Goal: Task Accomplishment & Management: Use online tool/utility

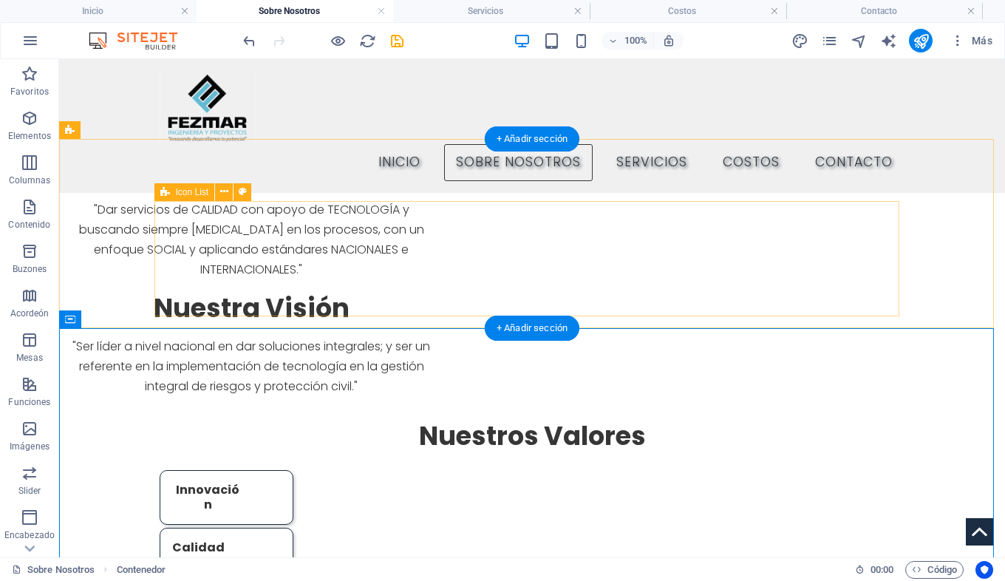
scroll to position [475, 0]
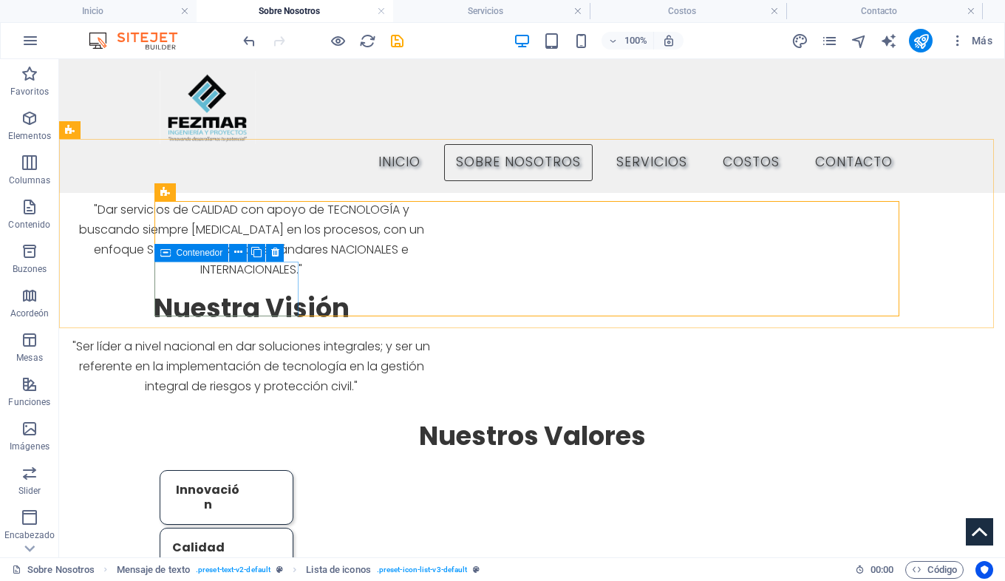
click at [188, 253] on span "Contenedor" at bounding box center [200, 252] width 47 height 9
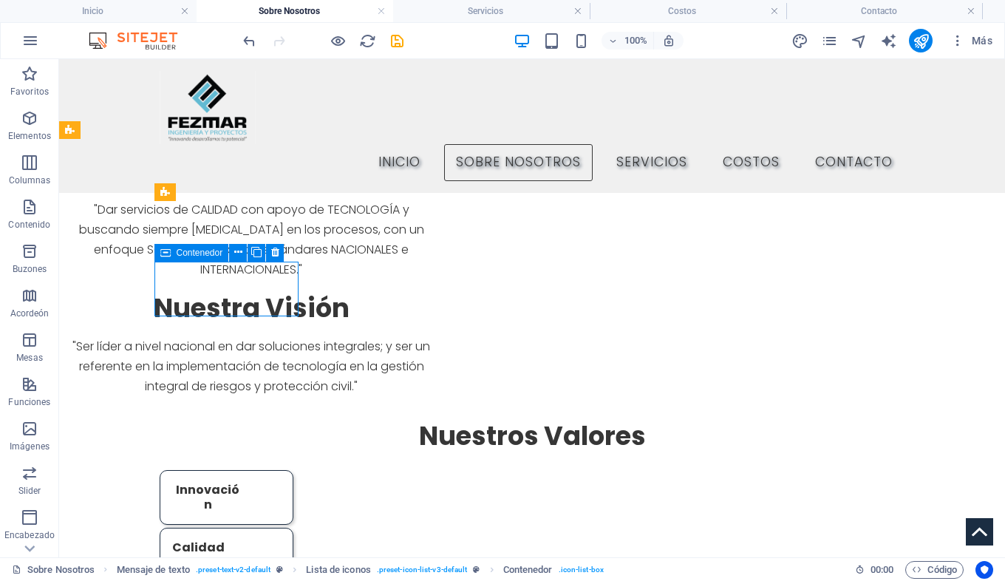
click at [188, 253] on span "Contenedor" at bounding box center [200, 252] width 47 height 9
select select "rem"
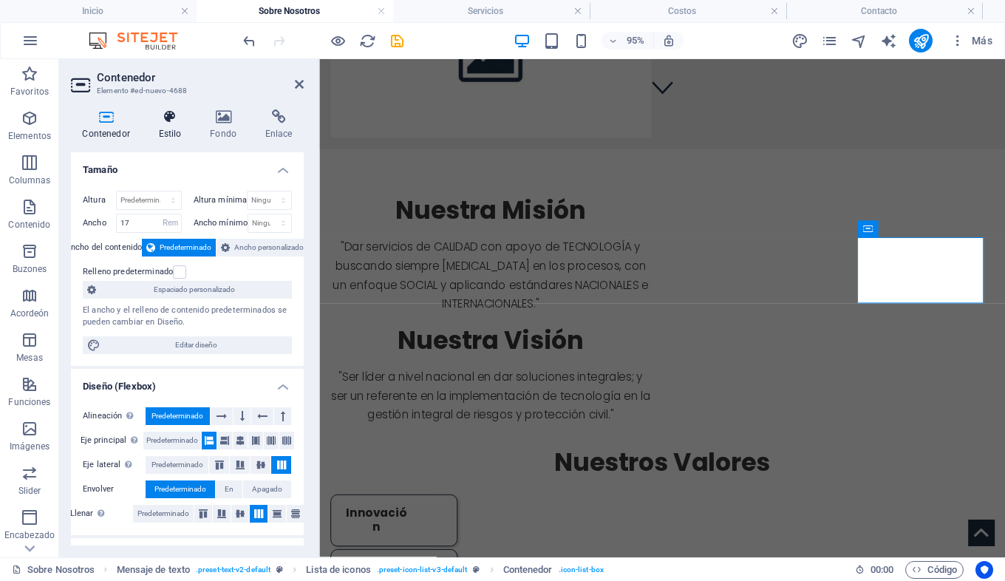
click at [173, 123] on icon at bounding box center [170, 116] width 46 height 15
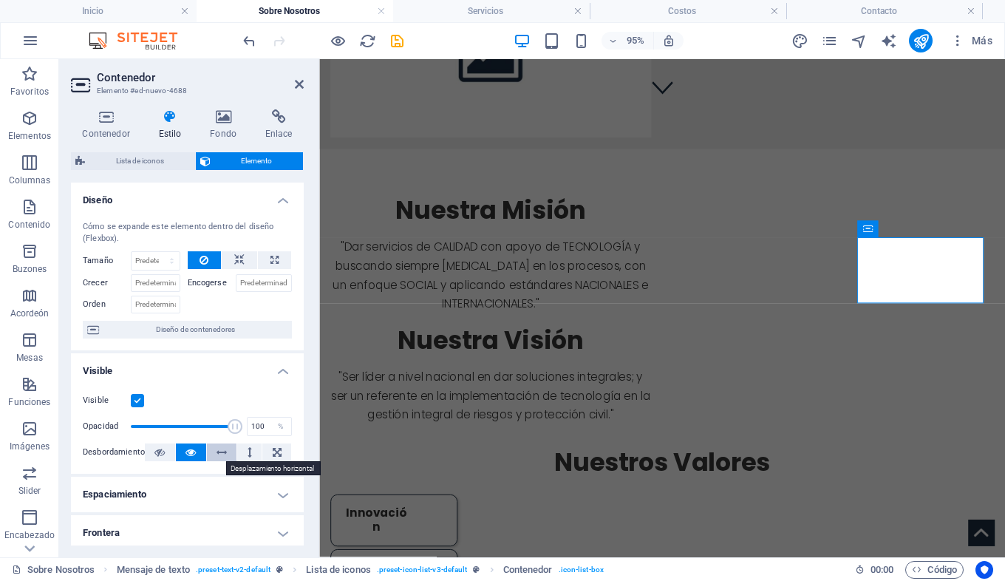
click at [216, 448] on icon at bounding box center [221, 452] width 10 height 18
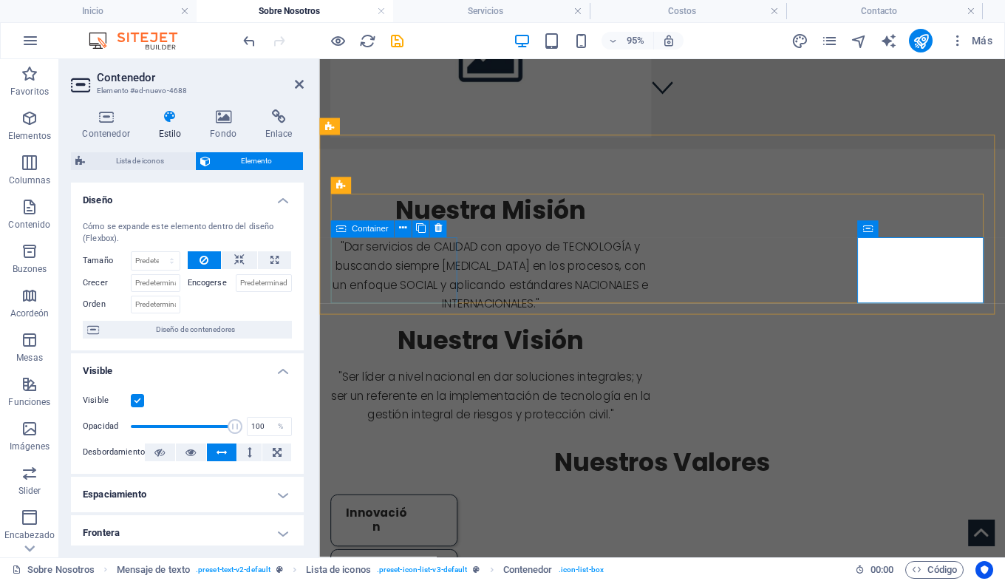
click at [349, 231] on div "Container" at bounding box center [362, 228] width 64 height 17
select select "rem"
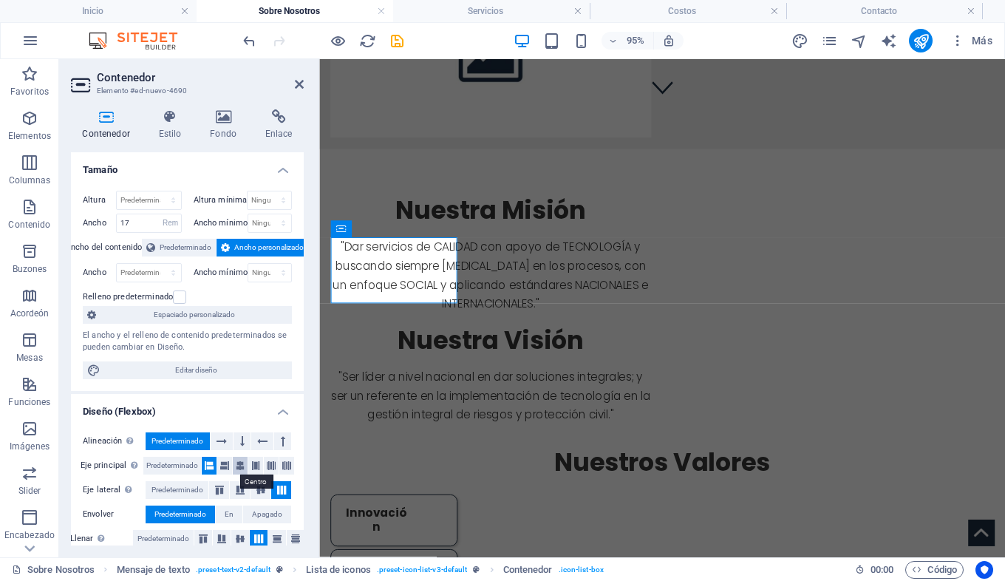
click at [242, 470] on icon at bounding box center [240, 466] width 9 height 18
click at [242, 469] on icon at bounding box center [240, 466] width 9 height 18
click at [208, 465] on icon at bounding box center [209, 466] width 9 height 18
click at [277, 443] on button at bounding box center [282, 441] width 17 height 18
click at [229, 442] on button at bounding box center [222, 441] width 23 height 18
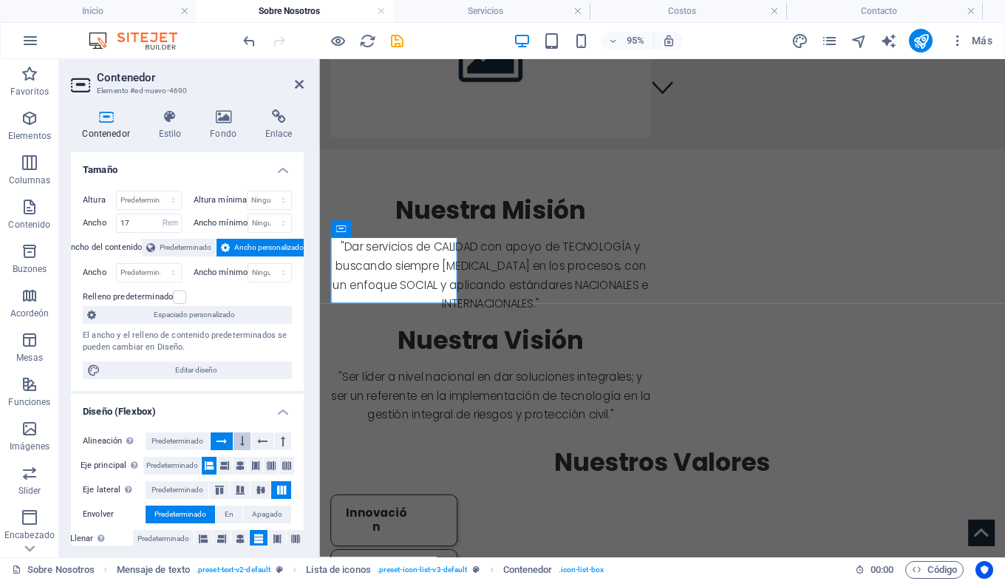
click at [247, 440] on button at bounding box center [241, 441] width 17 height 18
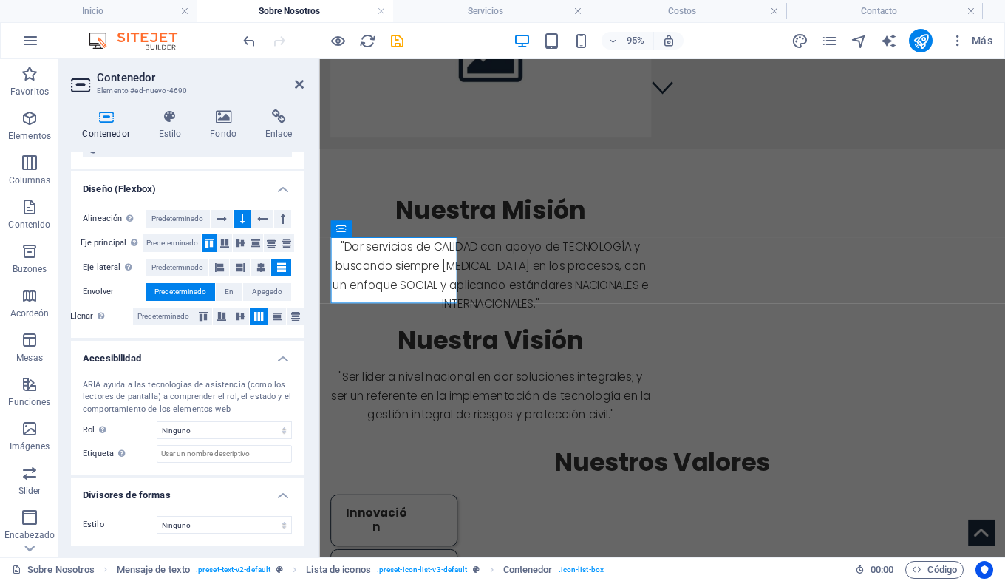
scroll to position [0, 0]
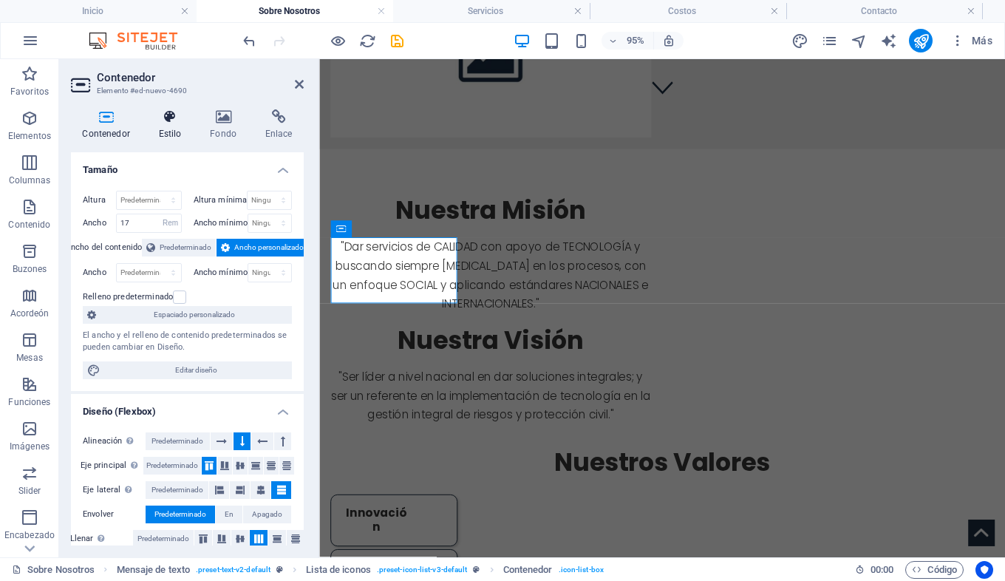
click at [183, 123] on icon at bounding box center [170, 116] width 46 height 15
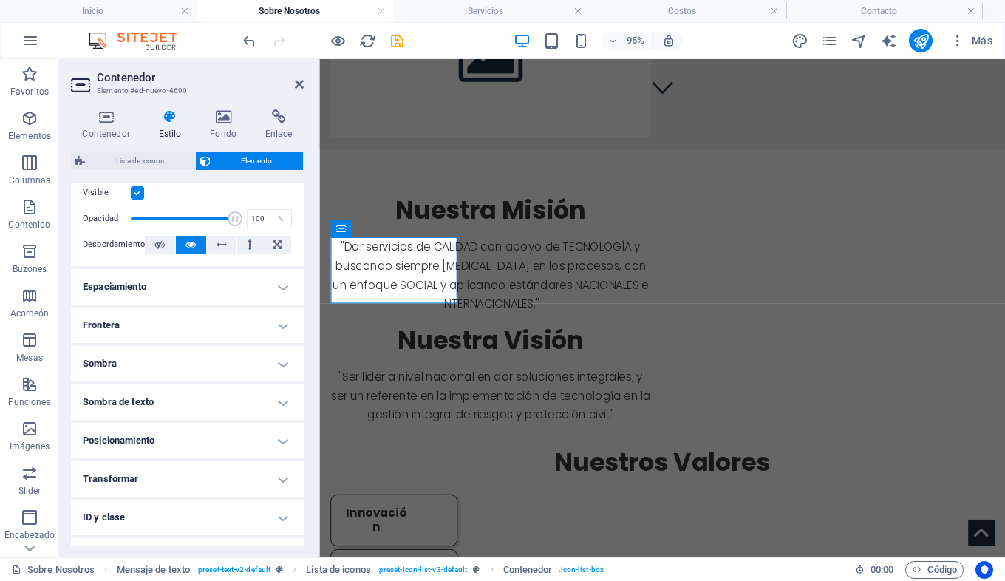
scroll to position [208, 0]
click at [178, 323] on h4 "Frontera" at bounding box center [187, 324] width 233 height 35
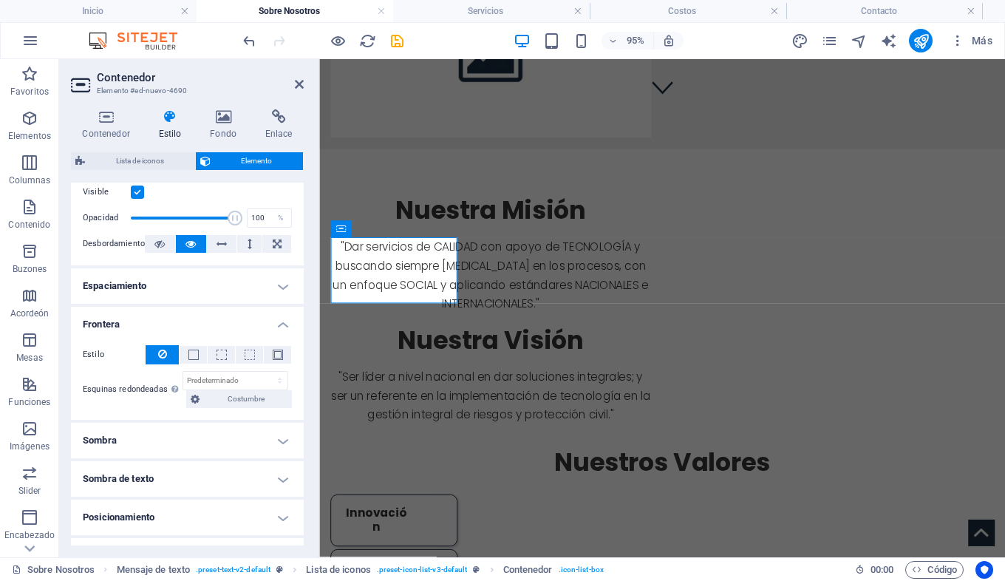
click at [178, 323] on h4 "Frontera" at bounding box center [187, 320] width 233 height 27
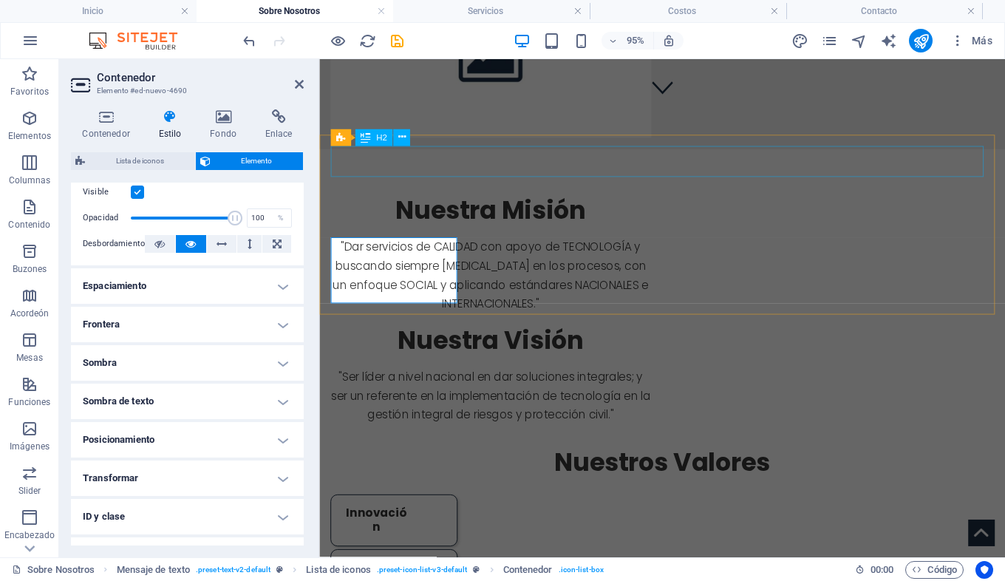
click at [404, 467] on div "Nuestros Valores" at bounding box center [680, 483] width 698 height 33
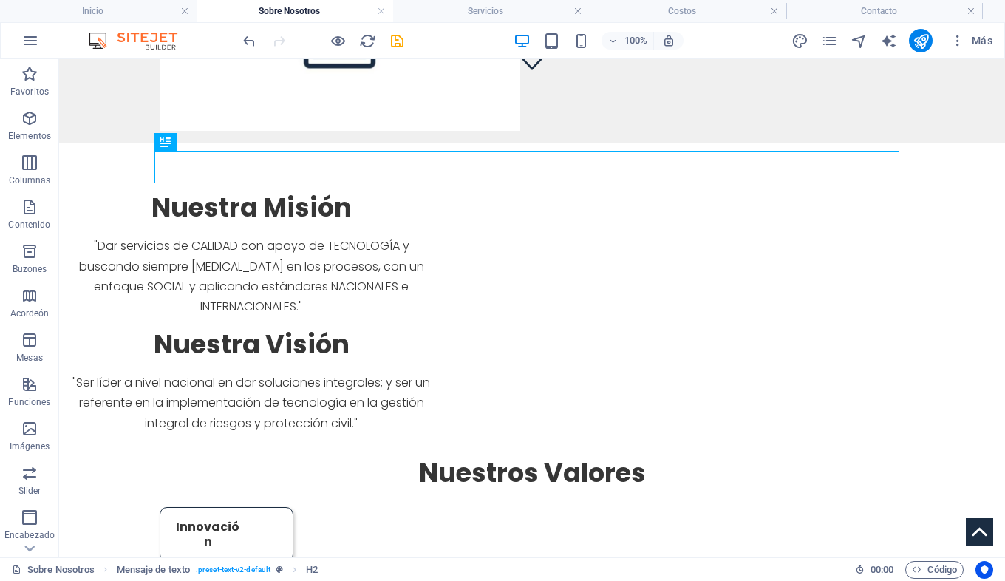
click at [394, 44] on icon "salvar" at bounding box center [397, 41] width 17 height 17
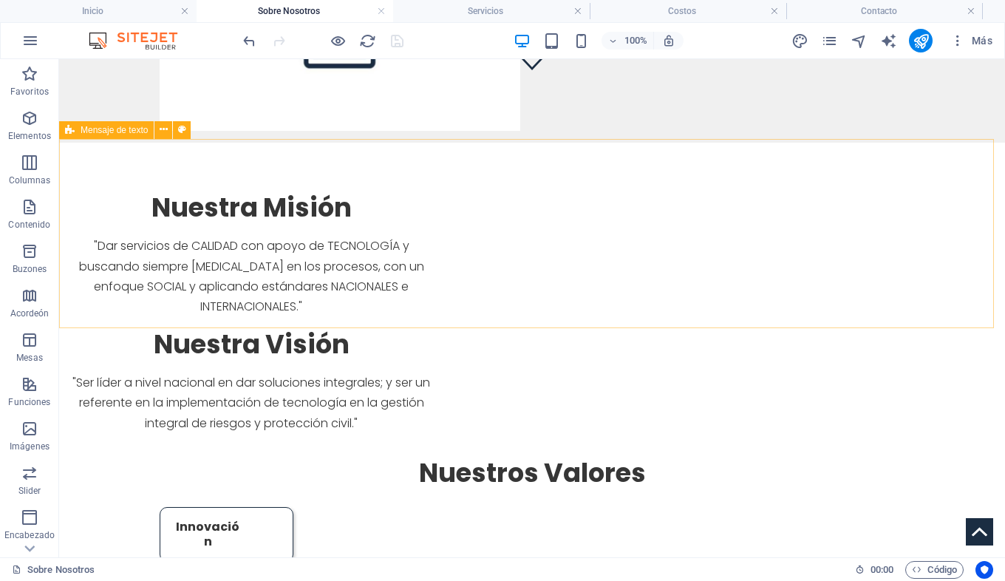
click at [136, 131] on span "Mensaje de texto" at bounding box center [114, 130] width 67 height 9
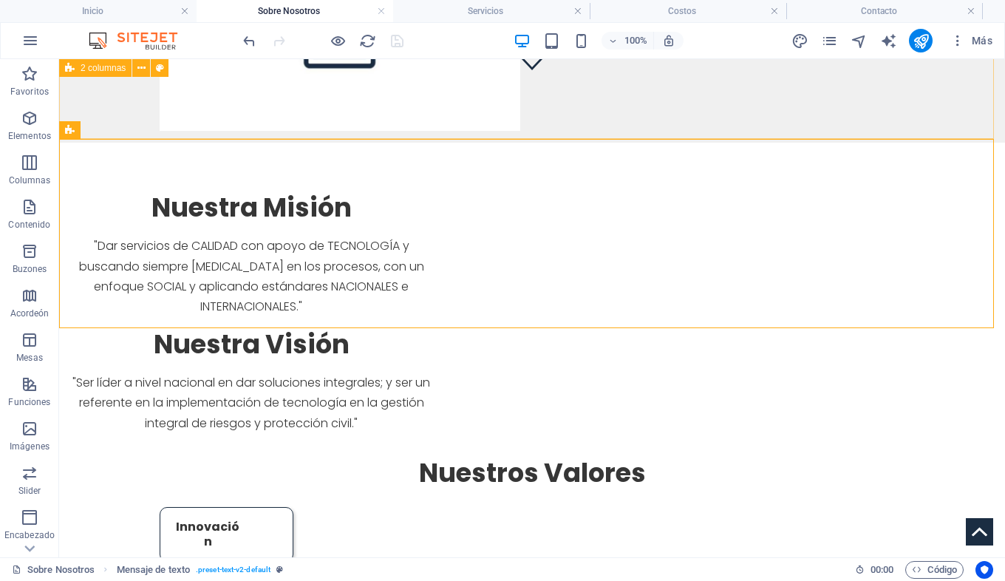
click at [102, 69] on span "2 columnas" at bounding box center [103, 68] width 45 height 9
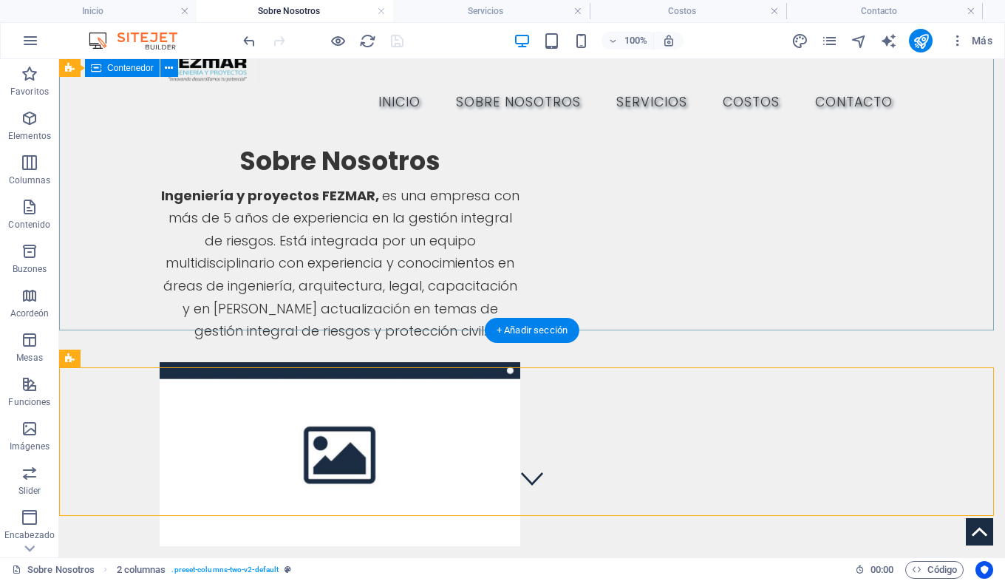
scroll to position [0, 0]
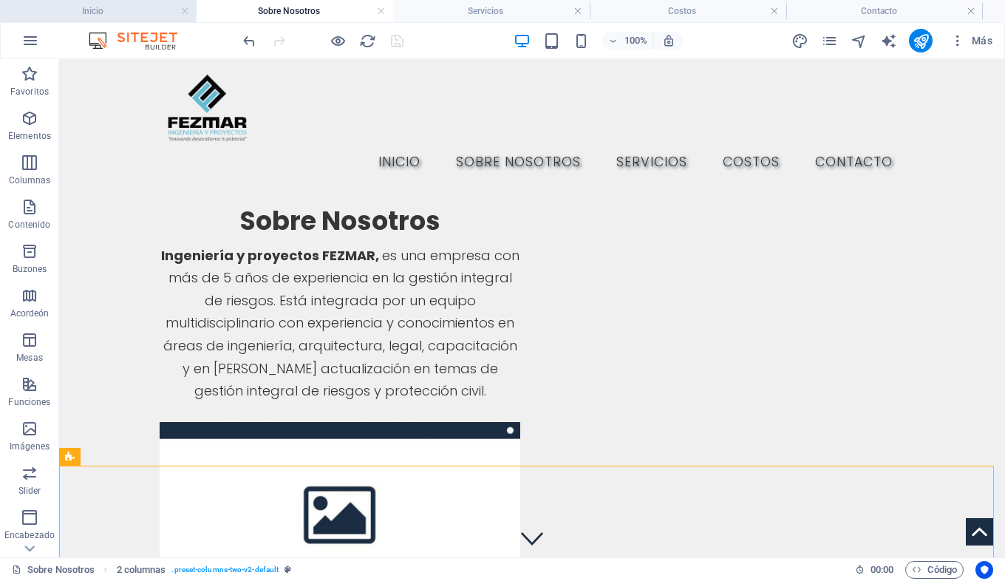
click at [113, 5] on h4 "Inicio" at bounding box center [98, 11] width 197 height 16
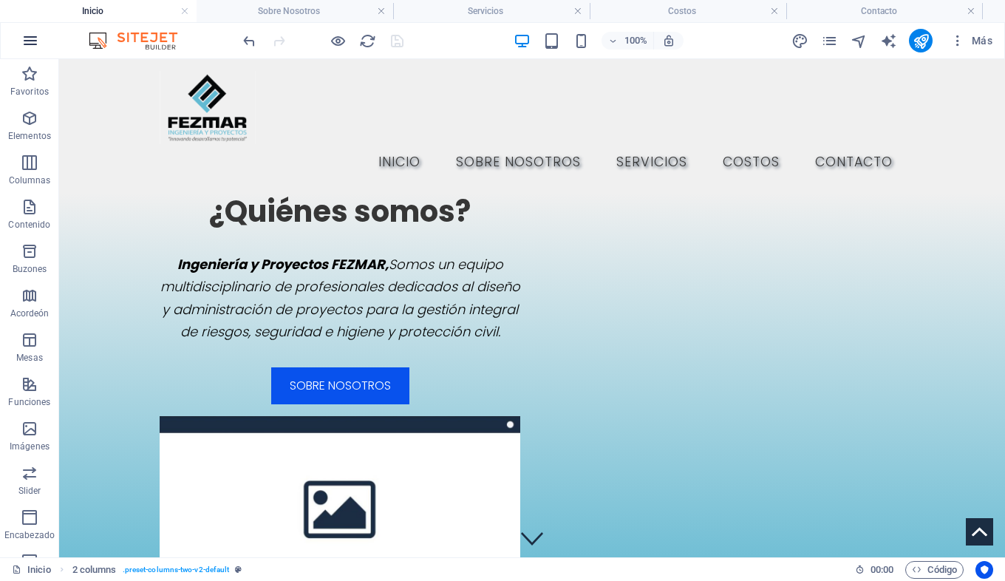
click at [24, 47] on icon "button" at bounding box center [30, 41] width 18 height 18
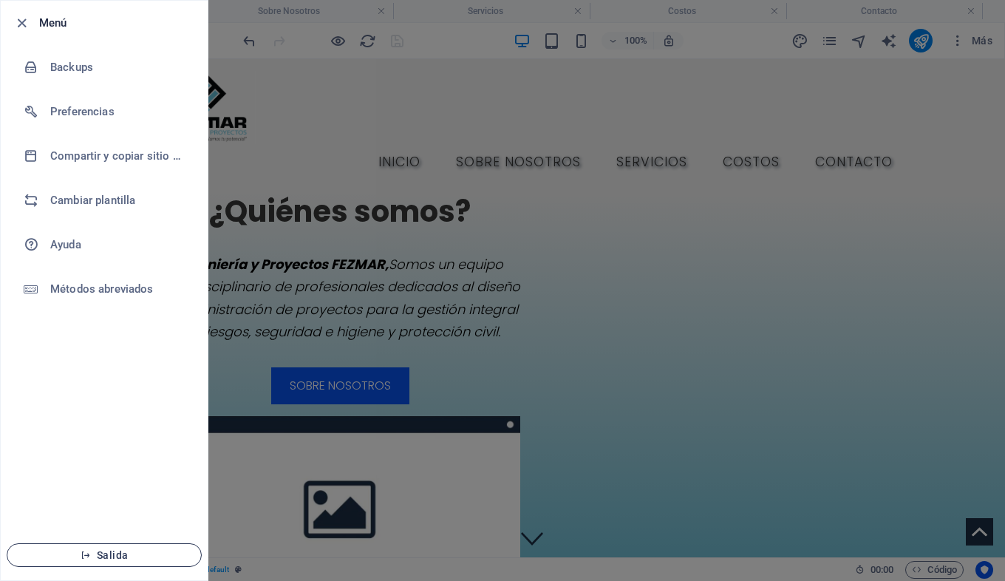
click at [136, 549] on span "Salida" at bounding box center [104, 555] width 170 height 12
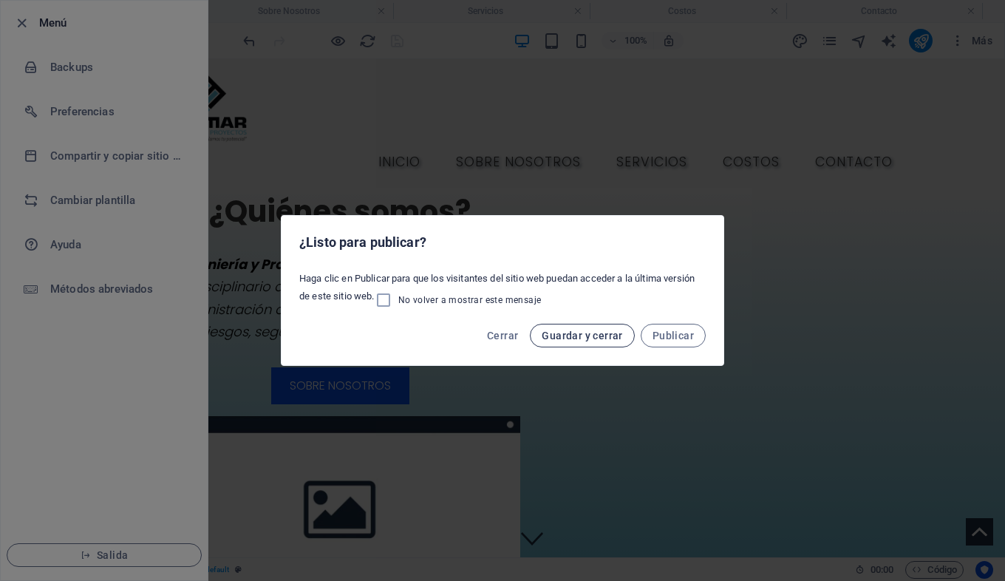
click at [587, 332] on span "Guardar y cerrar" at bounding box center [582, 335] width 81 height 12
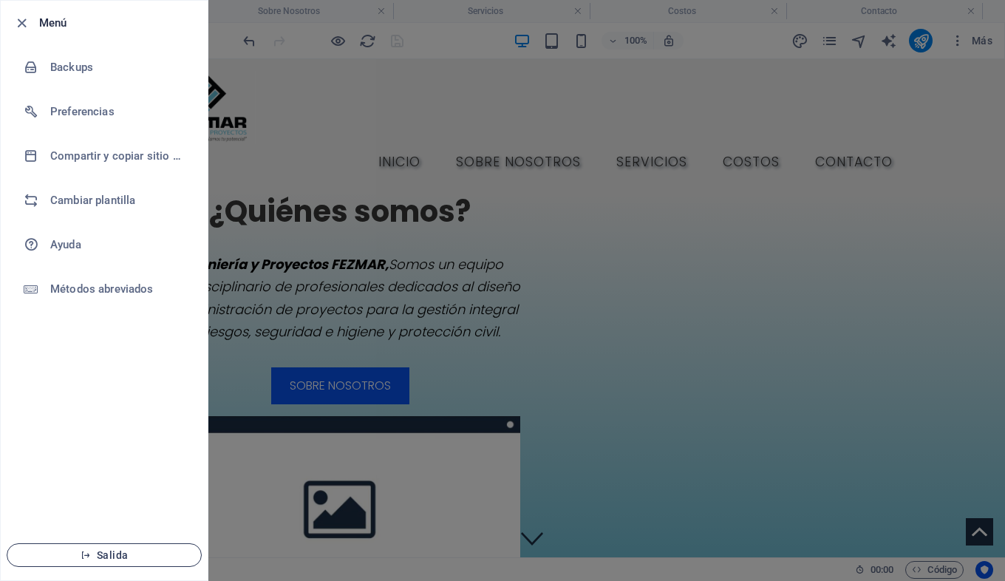
click at [141, 560] on span "Salida" at bounding box center [104, 555] width 170 height 12
